Goal: Information Seeking & Learning: Check status

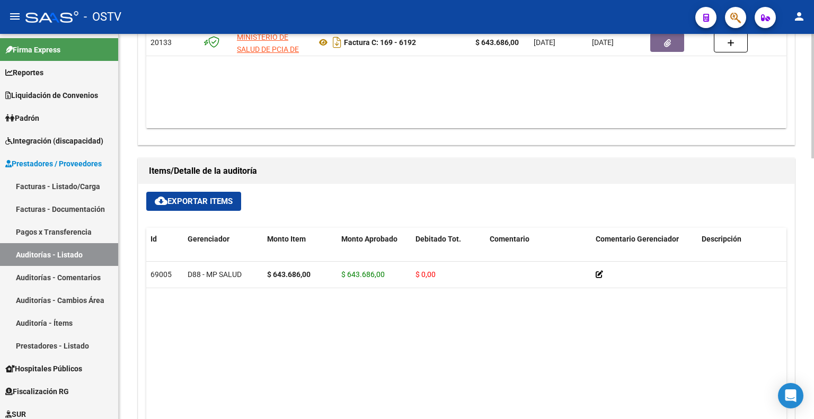
scroll to position [477, 0]
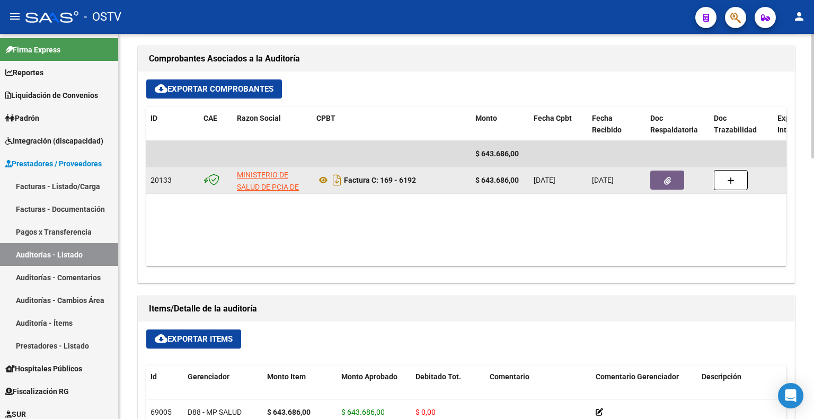
click at [666, 183] on icon "button" at bounding box center [667, 181] width 7 height 8
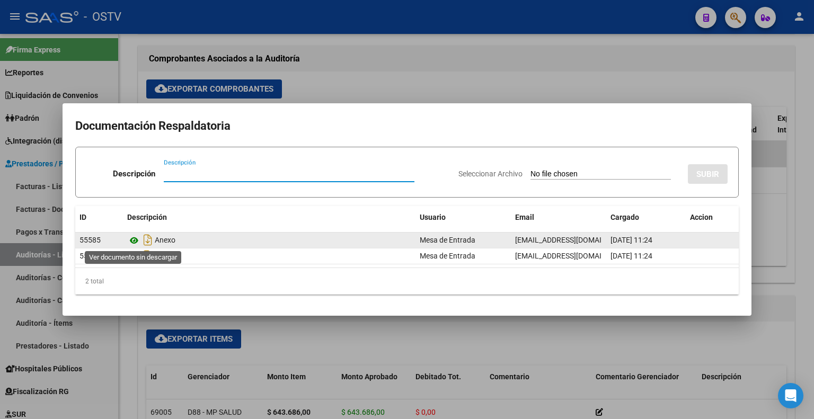
click at [138, 239] on icon at bounding box center [134, 240] width 14 height 13
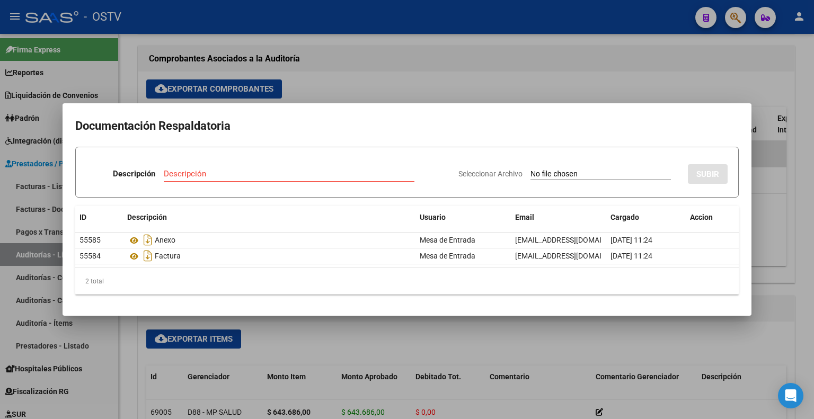
click at [350, 81] on div at bounding box center [407, 209] width 814 height 419
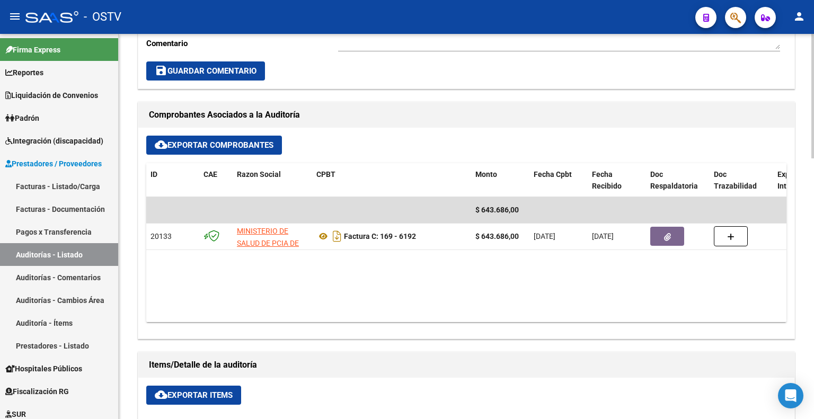
scroll to position [265, 0]
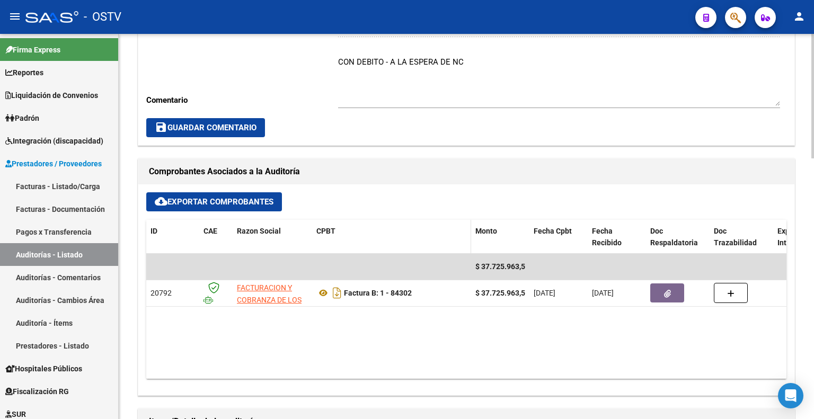
scroll to position [424, 0]
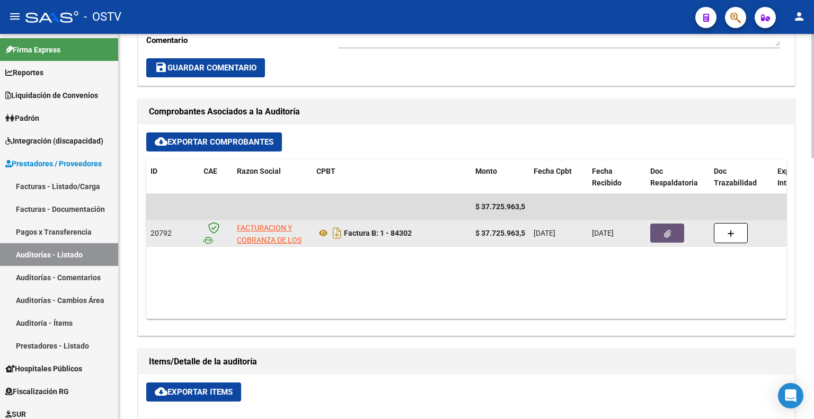
click at [662, 231] on button "button" at bounding box center [667, 233] width 34 height 19
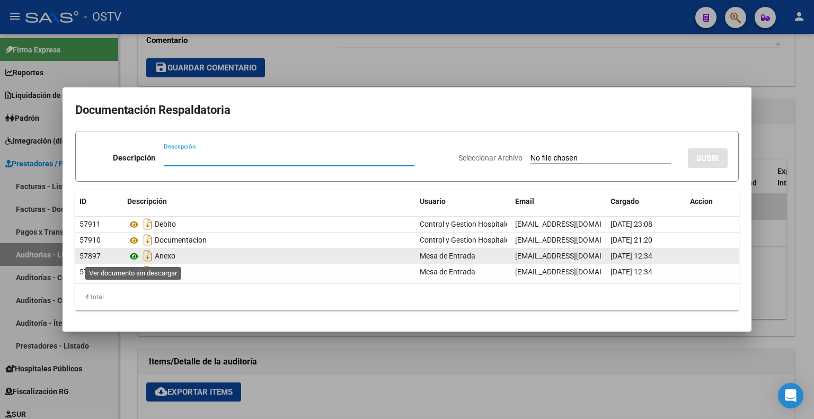
click at [134, 252] on icon at bounding box center [134, 256] width 14 height 13
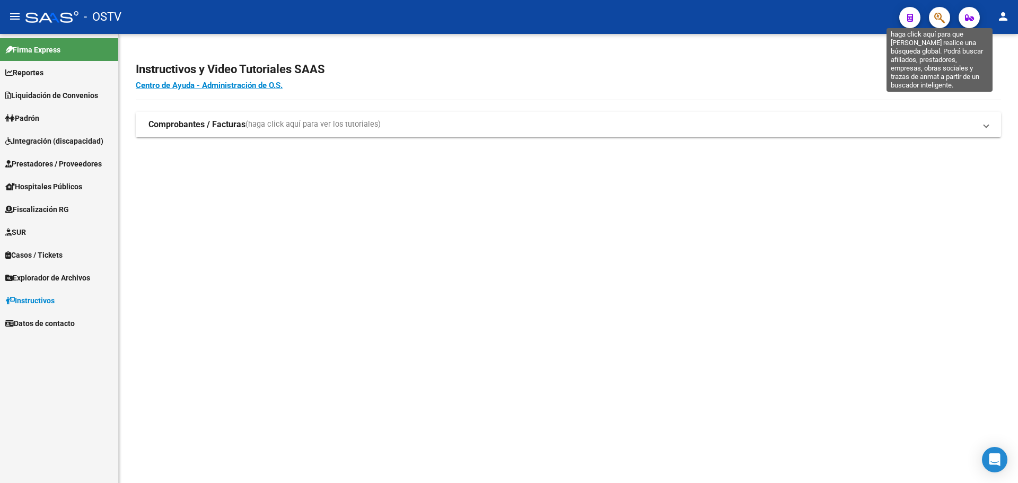
click at [939, 18] on icon "button" at bounding box center [939, 18] width 11 height 12
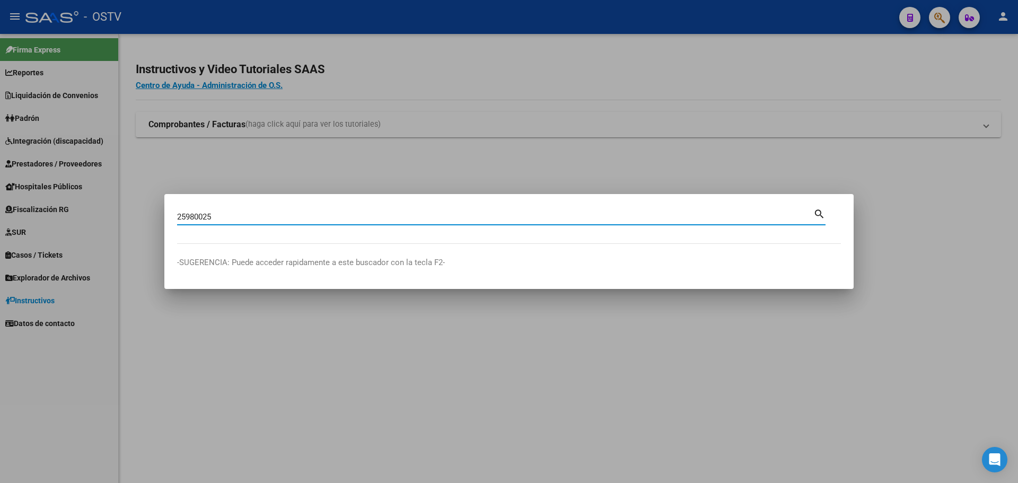
type input "25980025"
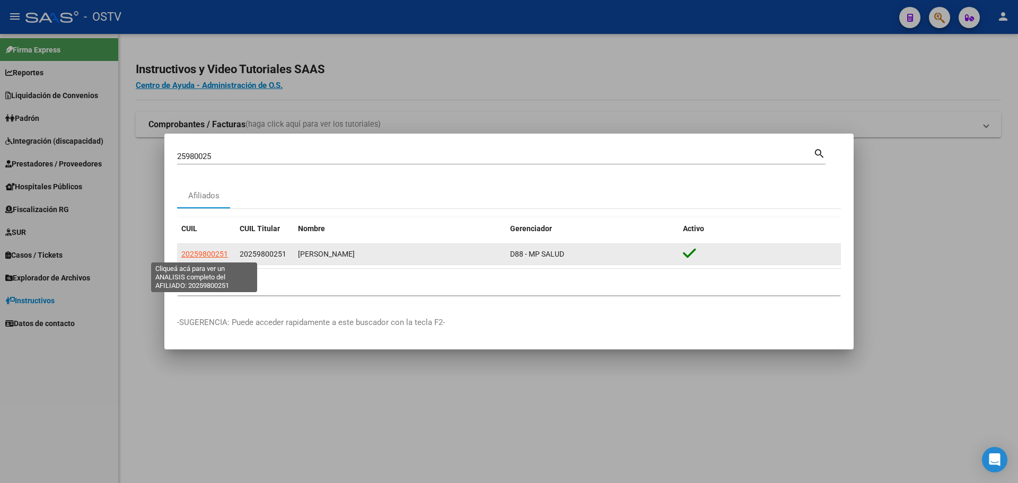
click at [214, 254] on span "20259800251" at bounding box center [204, 254] width 47 height 8
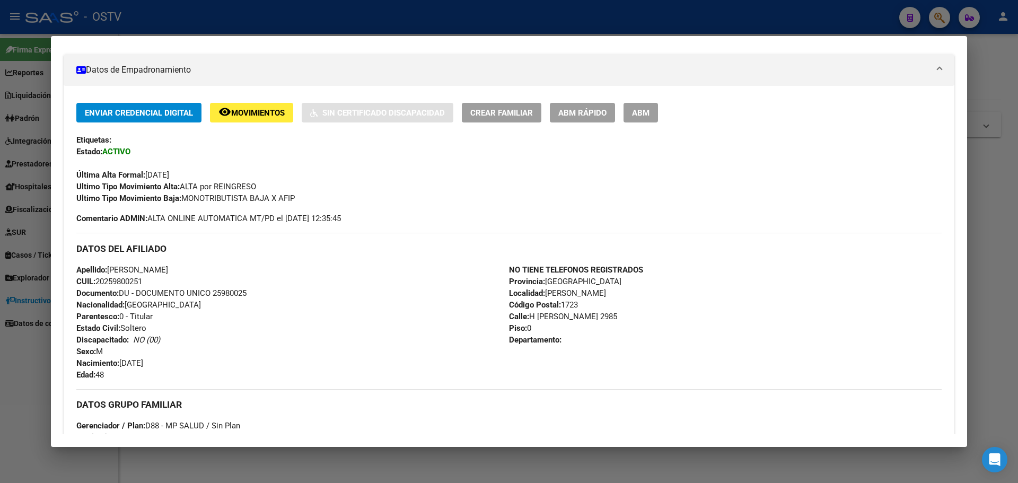
scroll to position [410, 0]
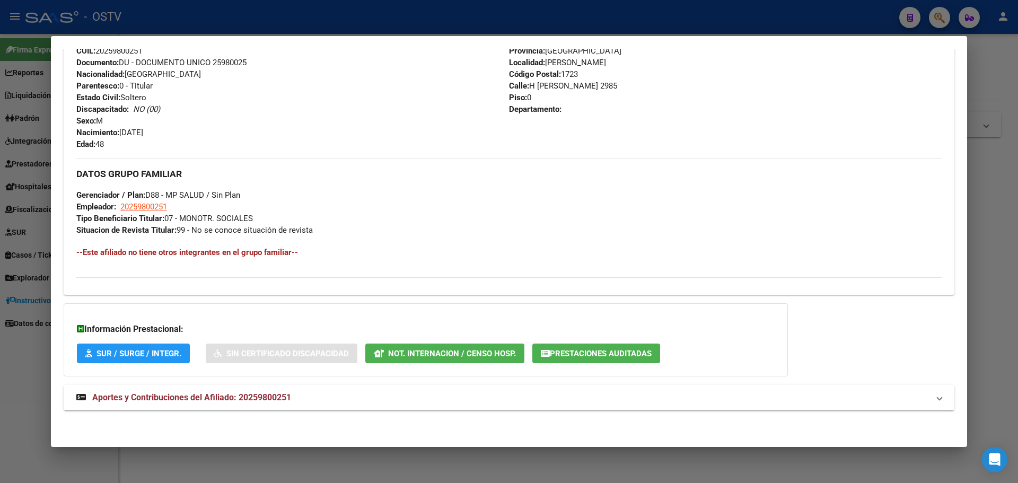
click at [590, 352] on span "Prestaciones Auditadas" at bounding box center [601, 354] width 102 height 10
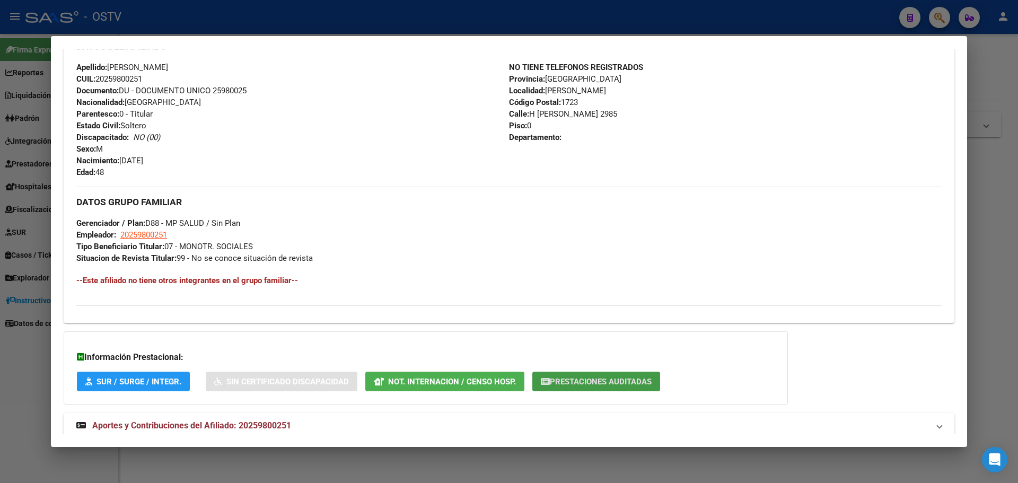
scroll to position [357, 0]
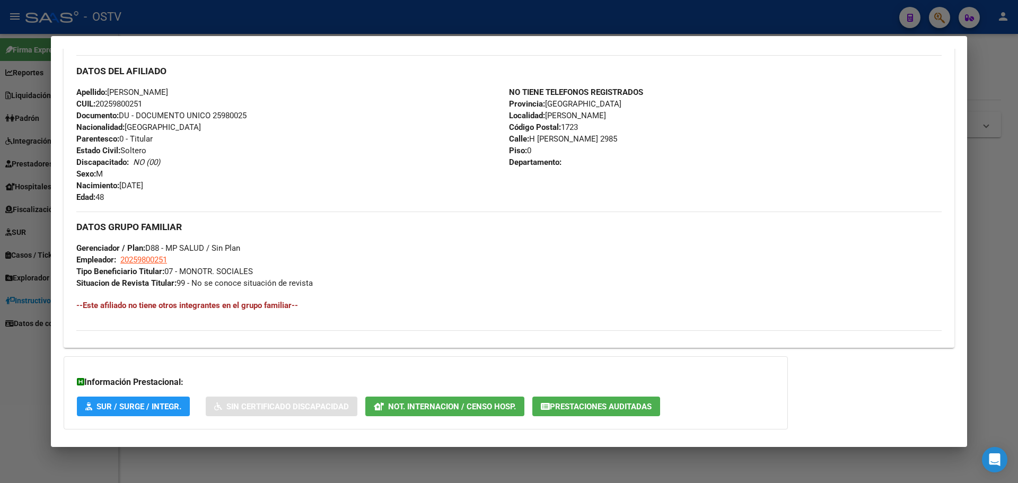
click at [134, 102] on span "CUIL: 20259800251" at bounding box center [109, 104] width 66 height 10
copy span "20259800251"
drag, startPoint x: 172, startPoint y: 259, endPoint x: 130, endPoint y: 258, distance: 42.4
click at [130, 258] on div "DATOS GRUPO FAMILIAR Gerenciador / Plan: D88 - MP SALUD / Sin Plan Empleador: 2…" at bounding box center [508, 249] width 865 height 77
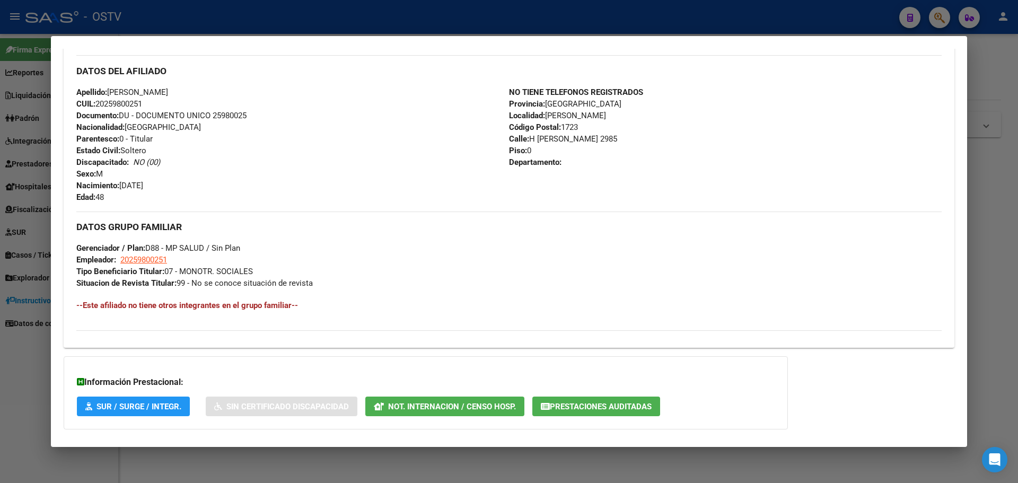
click at [441, 409] on span "Not. Internacion / Censo Hosp." at bounding box center [452, 407] width 128 height 10
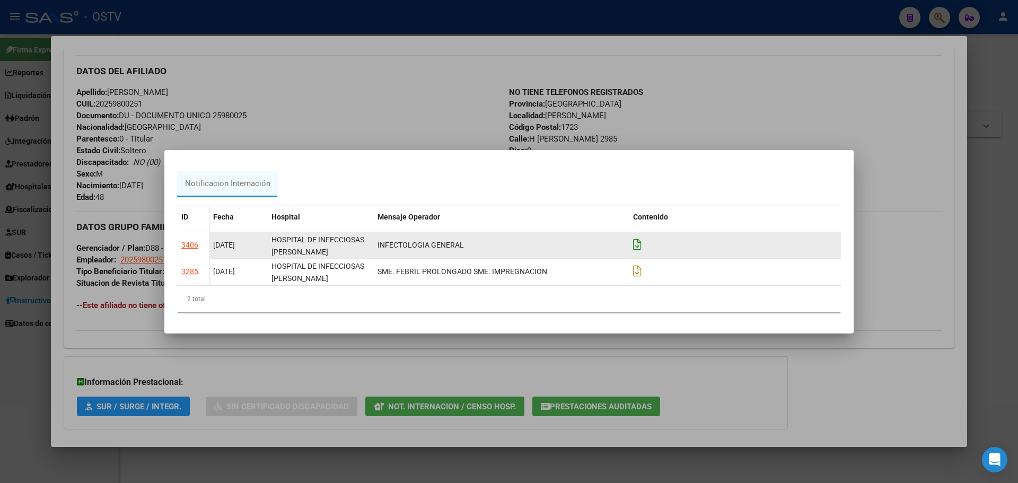
click at [637, 245] on icon at bounding box center [637, 245] width 8 height 12
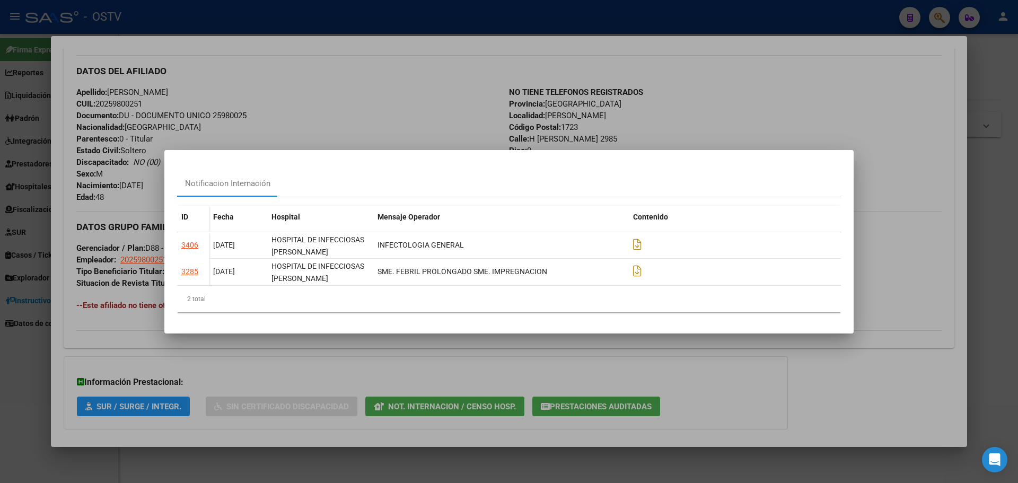
click at [417, 108] on div at bounding box center [509, 241] width 1018 height 483
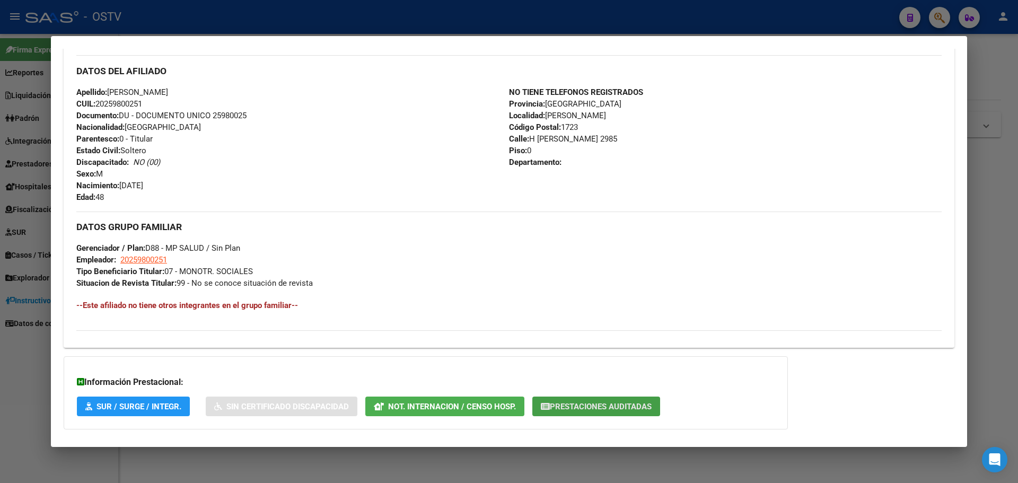
click at [605, 406] on span "Prestaciones Auditadas" at bounding box center [601, 407] width 102 height 10
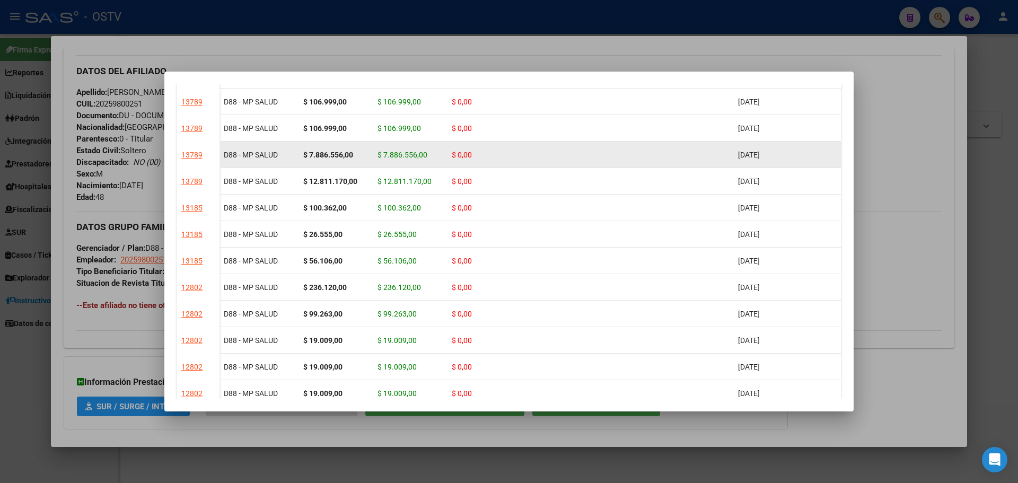
scroll to position [1112, 0]
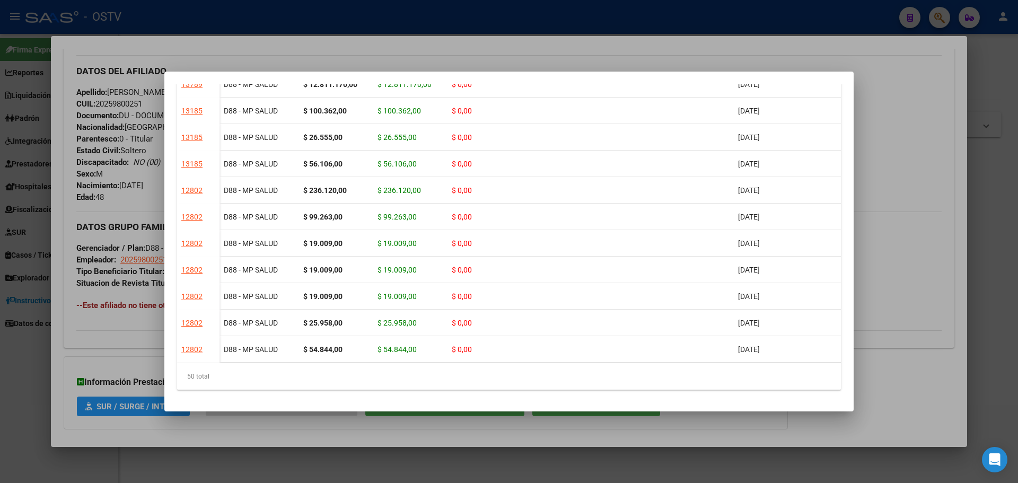
click at [371, 43] on div at bounding box center [509, 241] width 1018 height 483
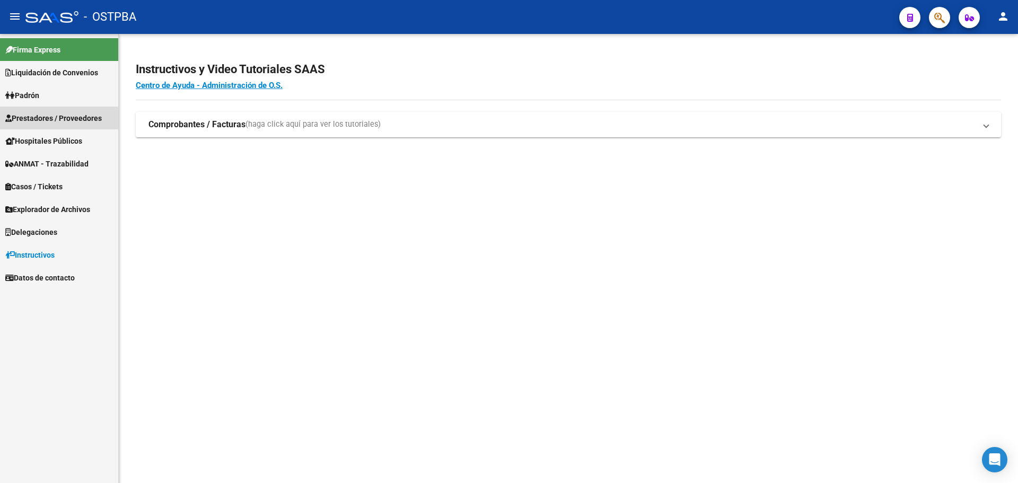
click at [68, 115] on span "Prestadores / Proveedores" at bounding box center [53, 118] width 96 height 12
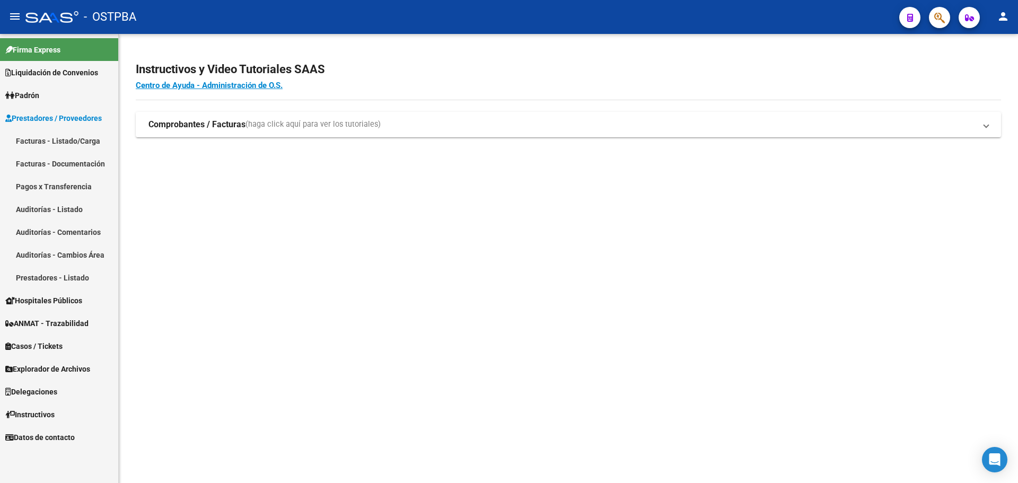
click at [76, 204] on link "Auditorías - Listado" at bounding box center [59, 209] width 118 height 23
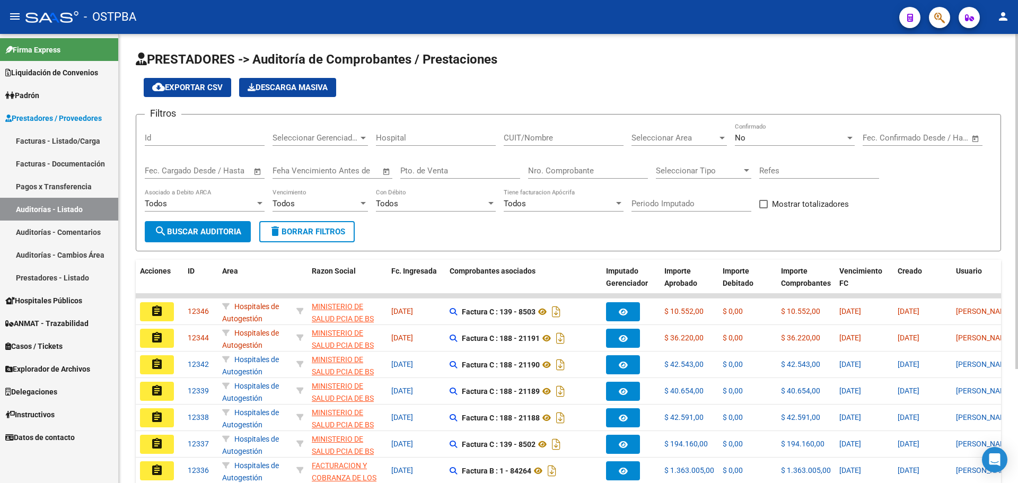
click at [750, 135] on div "No" at bounding box center [790, 138] width 110 height 10
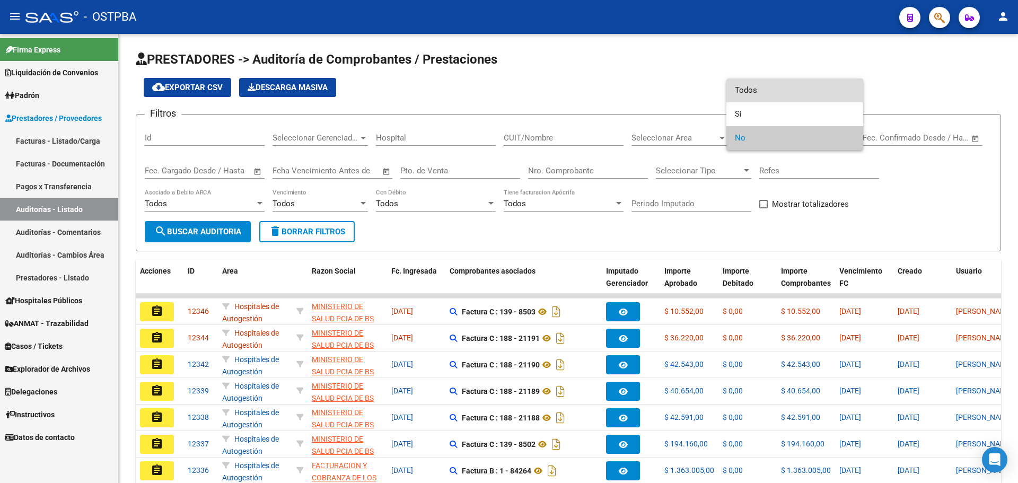
click at [763, 85] on span "Todos" at bounding box center [795, 90] width 120 height 24
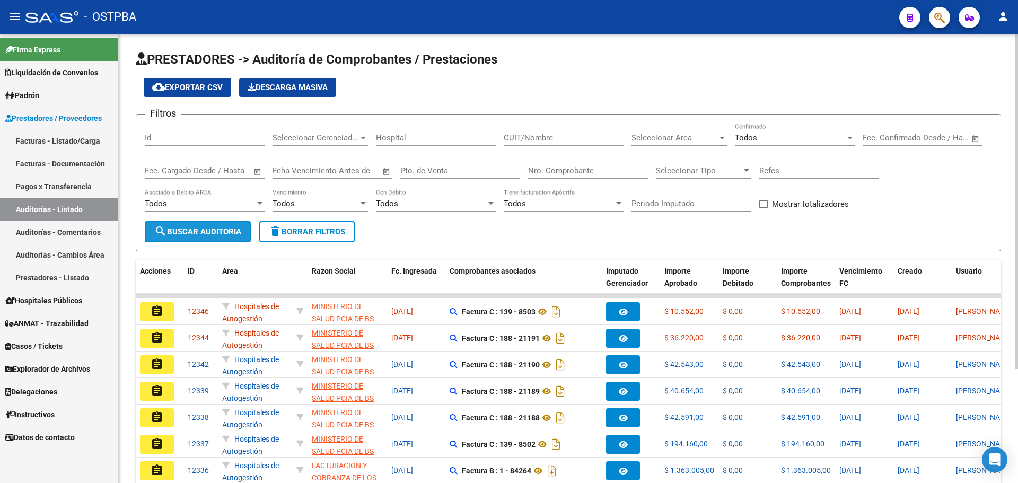
click at [218, 232] on span "search Buscar Auditoria" at bounding box center [197, 232] width 87 height 10
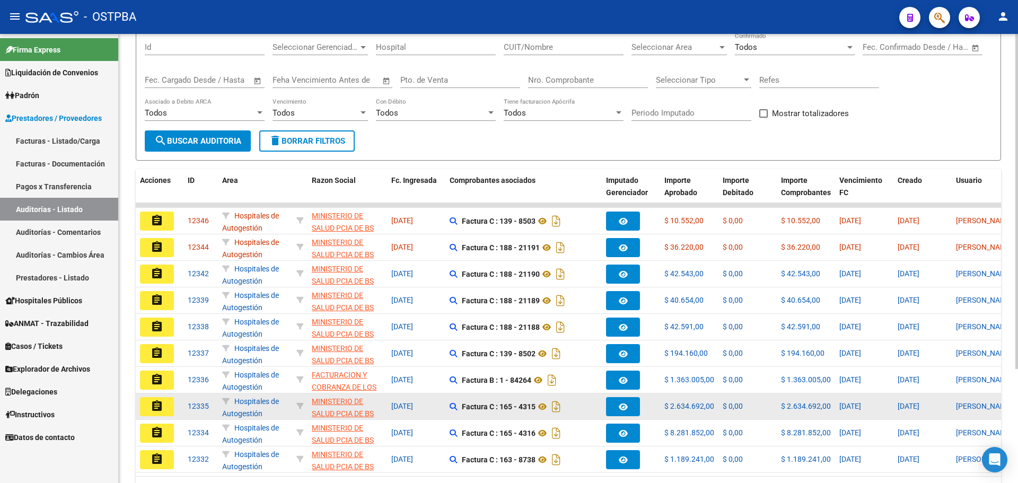
scroll to position [106, 0]
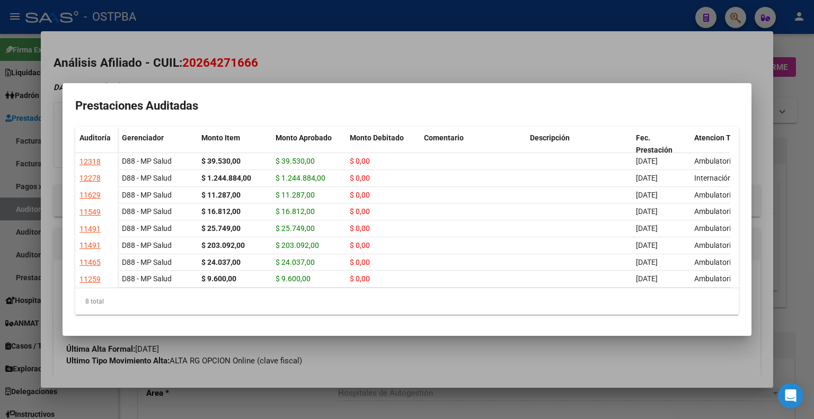
scroll to position [409, 0]
